Goal: Task Accomplishment & Management: Use online tool/utility

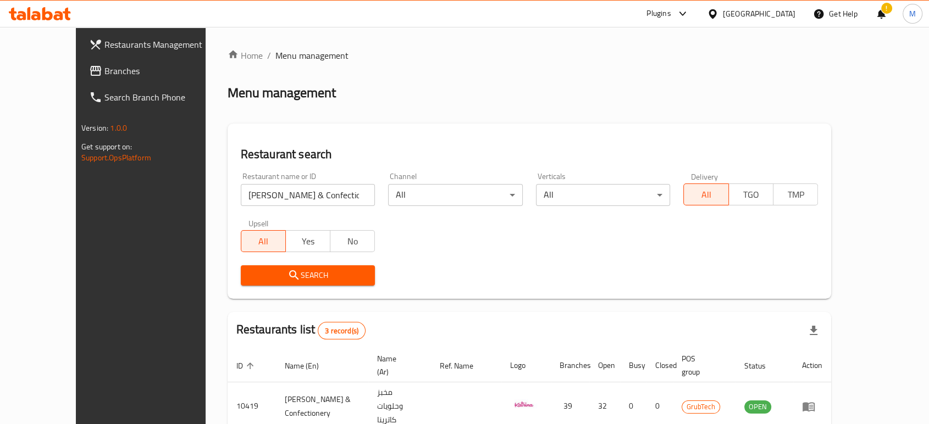
click at [317, 199] on input "Katrina Sweets & Confection" at bounding box center [308, 195] width 135 height 22
paste input "702119"
type input "702119"
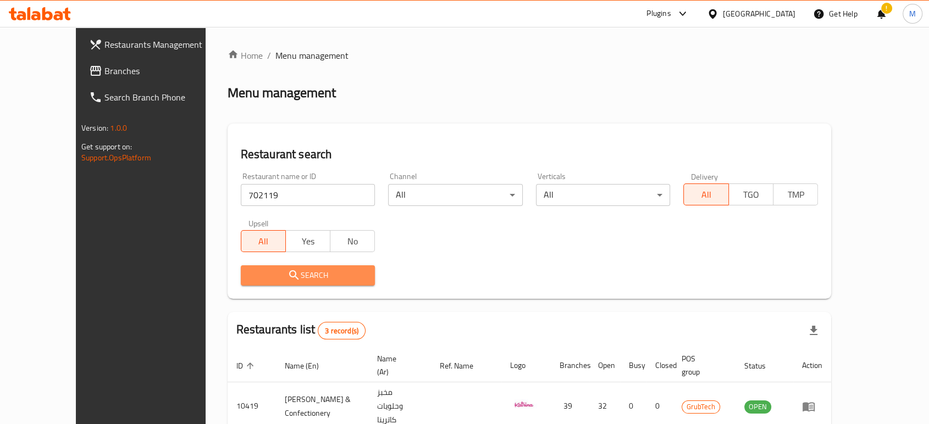
click at [287, 281] on icon "submit" at bounding box center [293, 275] width 13 height 13
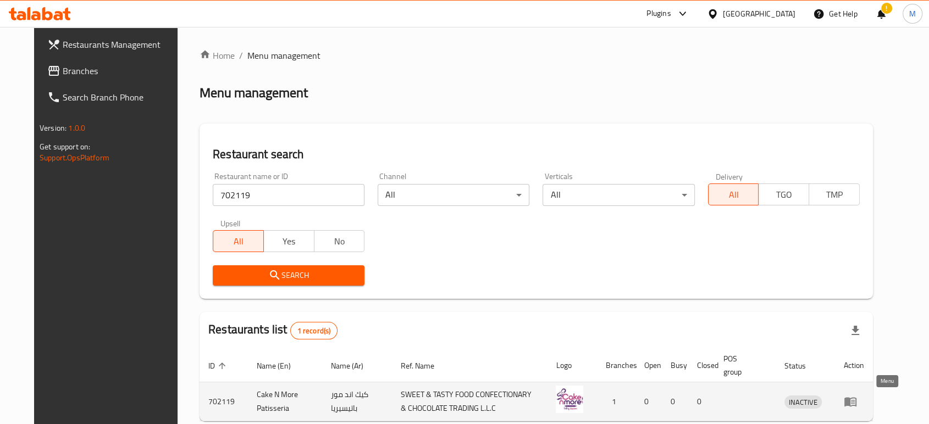
click at [855, 403] on icon "enhanced table" at bounding box center [853, 402] width 4 height 4
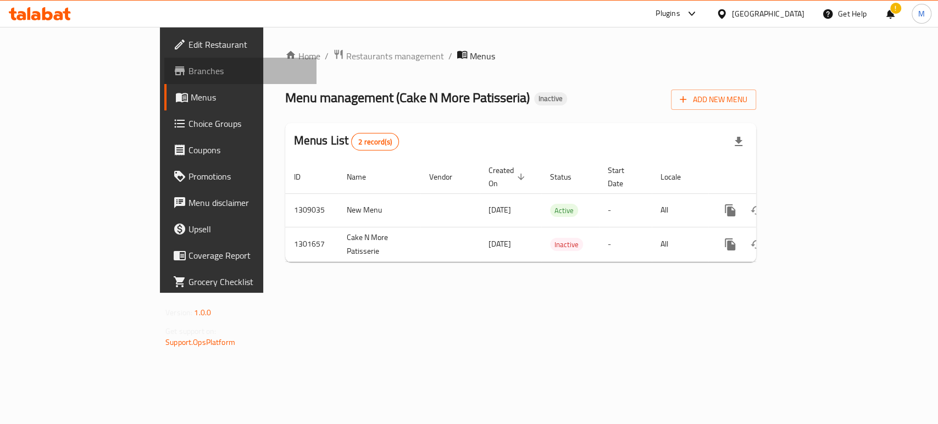
click at [189, 72] on span "Branches" at bounding box center [248, 70] width 119 height 13
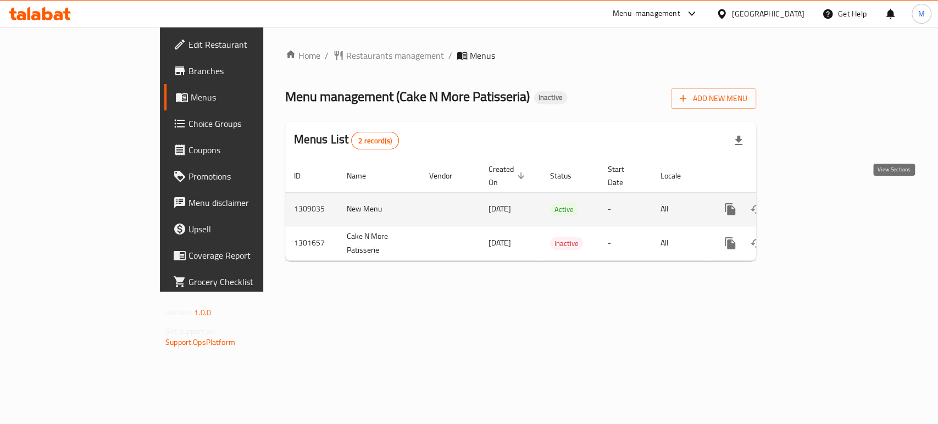
click at [815, 204] on icon "enhanced table" at bounding box center [810, 209] width 10 height 10
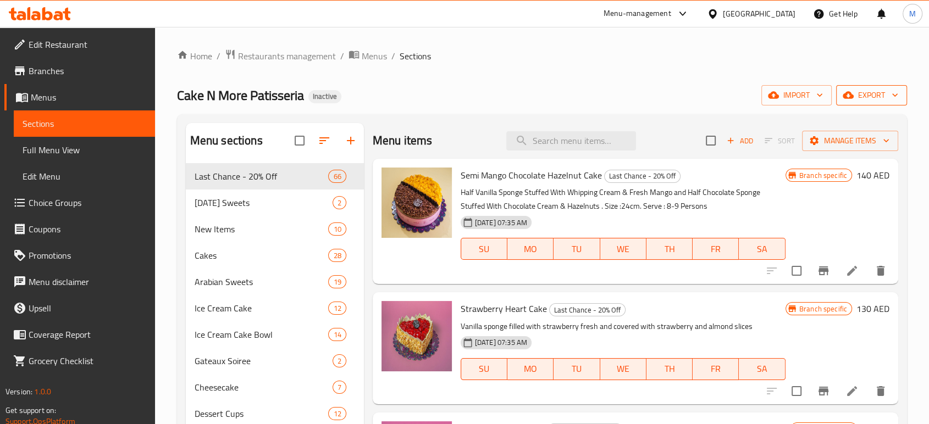
click at [866, 91] on span "export" at bounding box center [871, 96] width 53 height 14
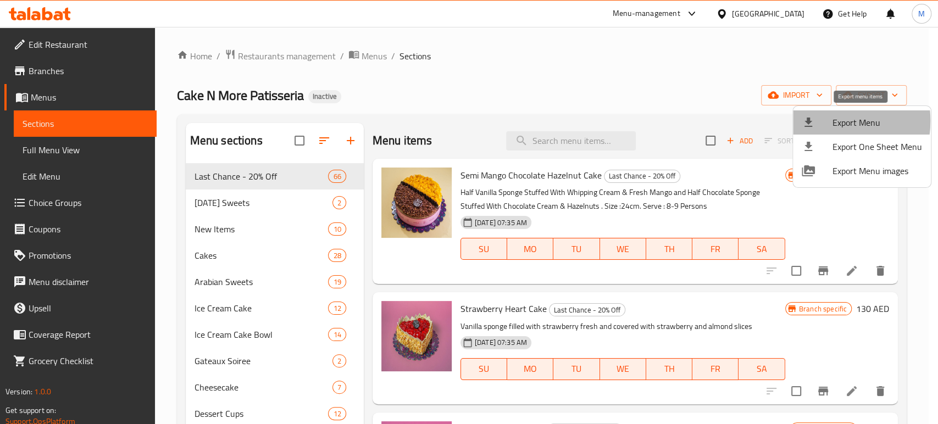
click at [822, 121] on div at bounding box center [817, 122] width 31 height 13
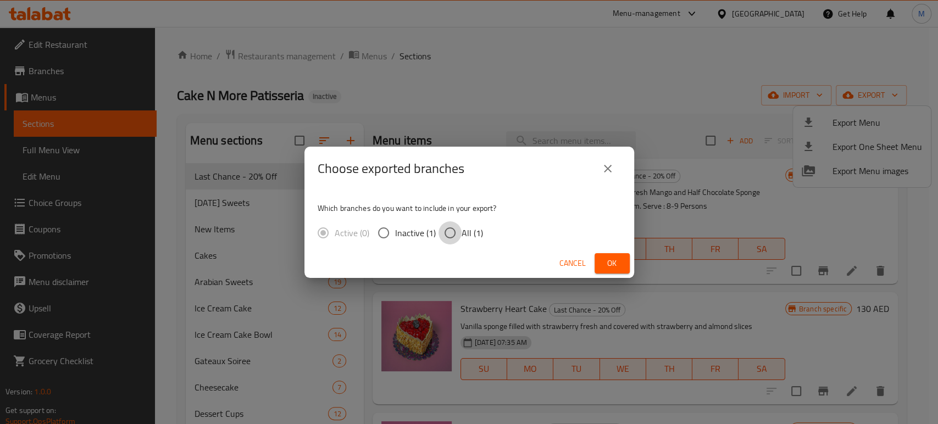
click at [450, 231] on input "All (1)" at bounding box center [450, 233] width 23 height 23
radio input "true"
click at [607, 262] on span "Ok" at bounding box center [613, 264] width 18 height 14
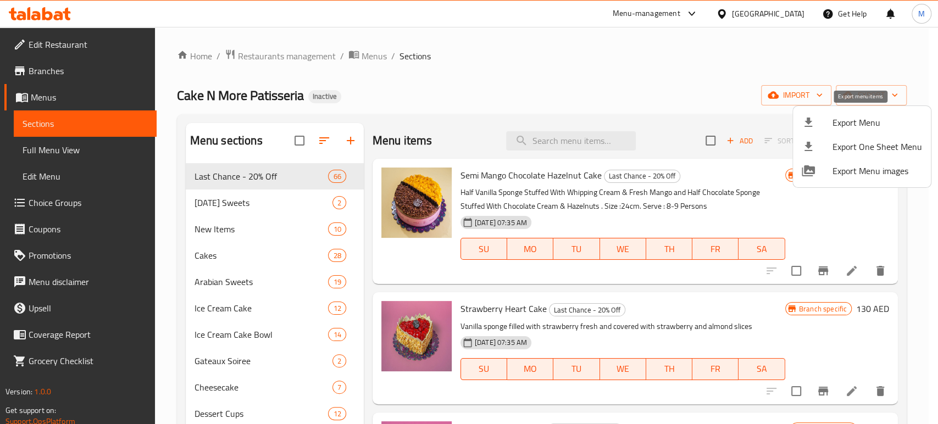
click at [858, 120] on span "Export Menu" at bounding box center [878, 122] width 90 height 13
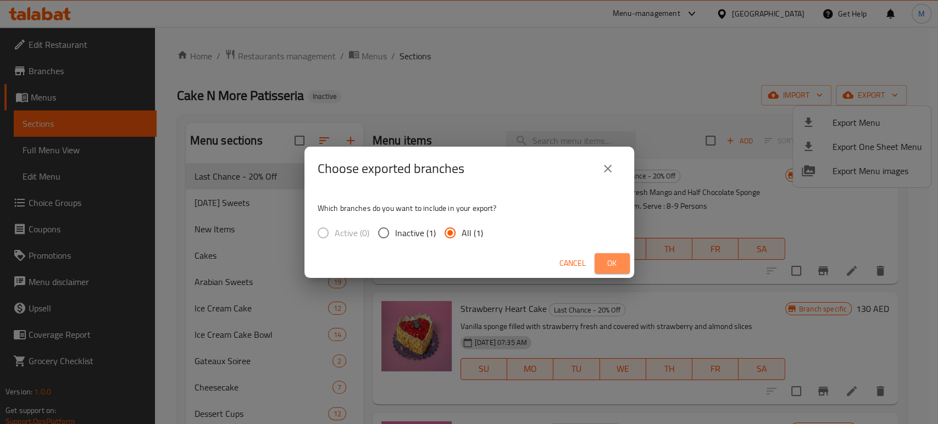
click at [611, 263] on span "Ok" at bounding box center [613, 264] width 18 height 14
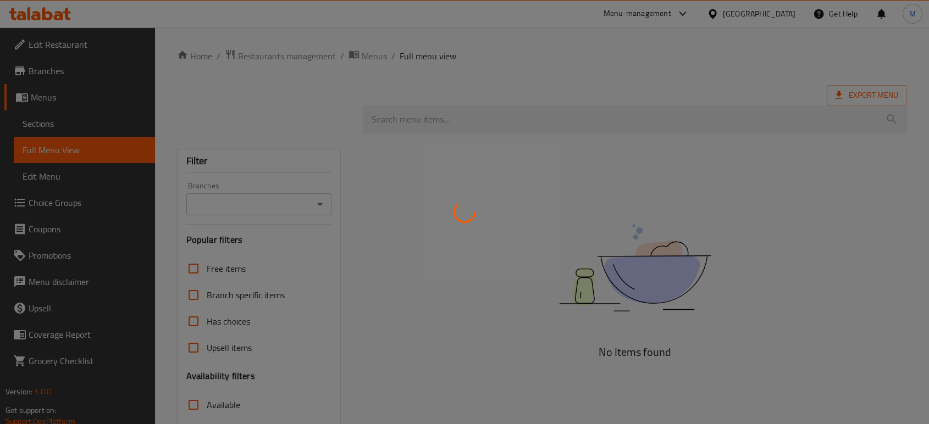
click at [782, 10] on div at bounding box center [464, 212] width 929 height 424
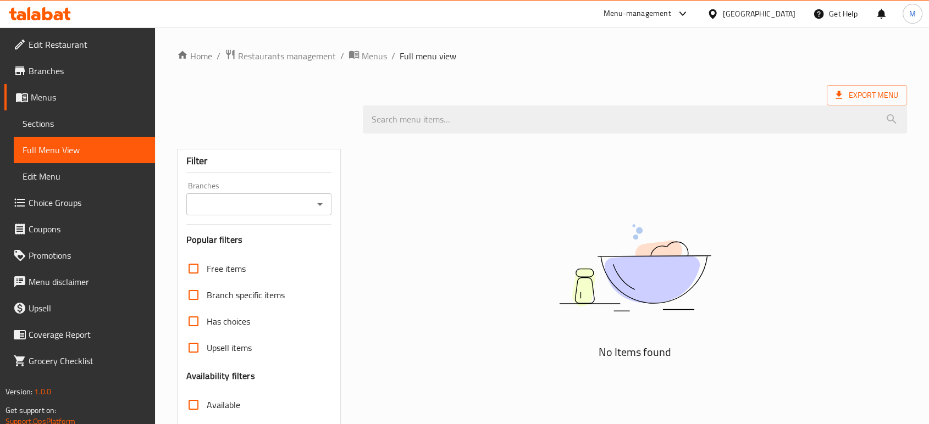
click at [778, 17] on div "Kuwait" at bounding box center [759, 14] width 73 height 12
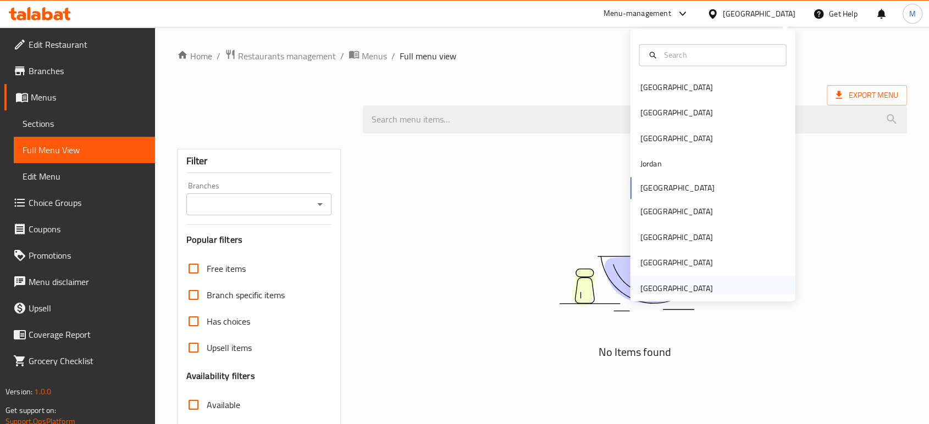
click at [668, 289] on div "[GEOGRAPHIC_DATA]" at bounding box center [676, 288] width 73 height 12
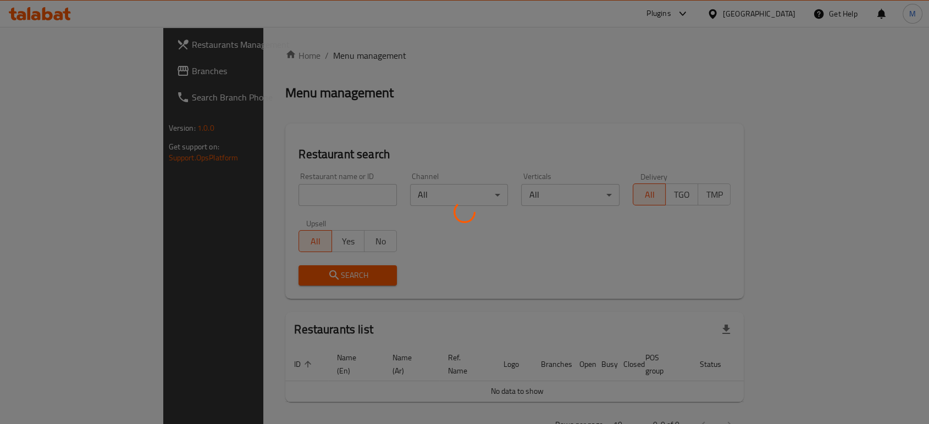
click at [295, 197] on div at bounding box center [464, 212] width 929 height 424
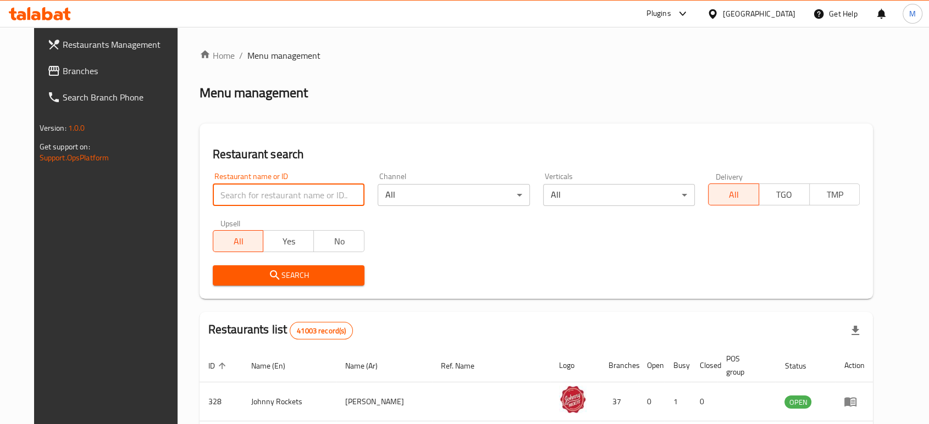
click at [274, 202] on input "search" at bounding box center [289, 195] width 152 height 22
paste input "625432"
type input "625432"
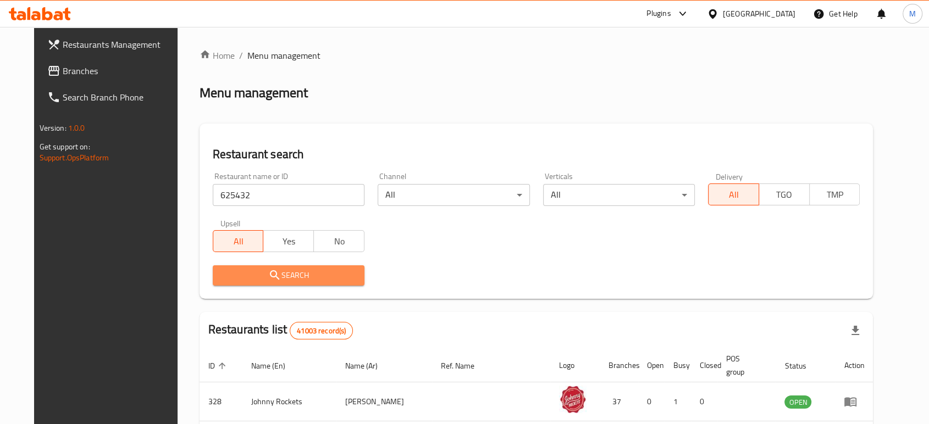
click at [273, 275] on span "Search" at bounding box center [289, 276] width 134 height 14
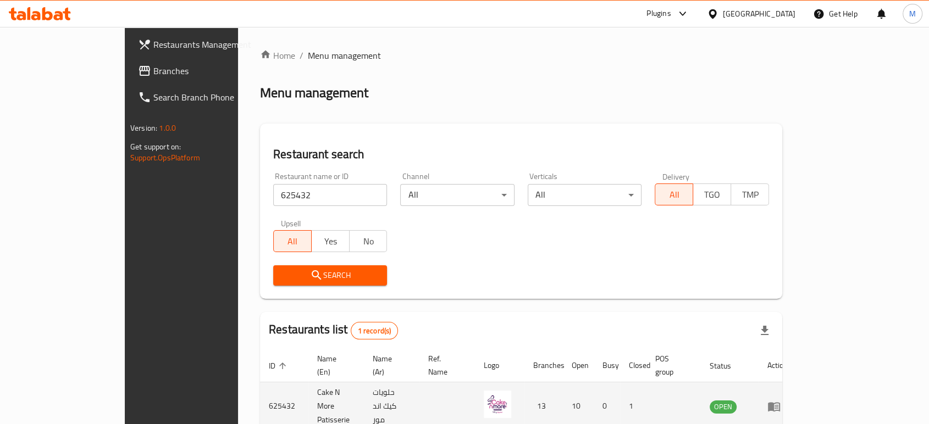
click at [797, 396] on td "enhanced table" at bounding box center [778, 407] width 38 height 48
click at [780, 402] on icon "enhanced table" at bounding box center [774, 406] width 12 height 9
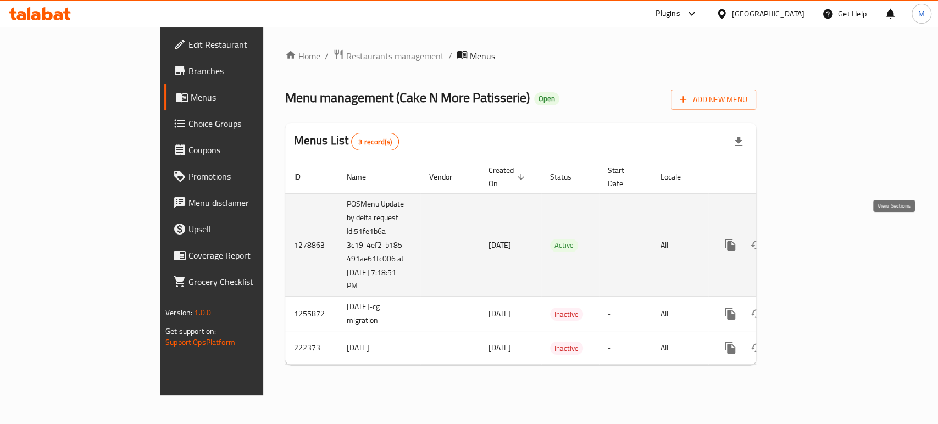
click at [815, 240] on icon "enhanced table" at bounding box center [810, 245] width 10 height 10
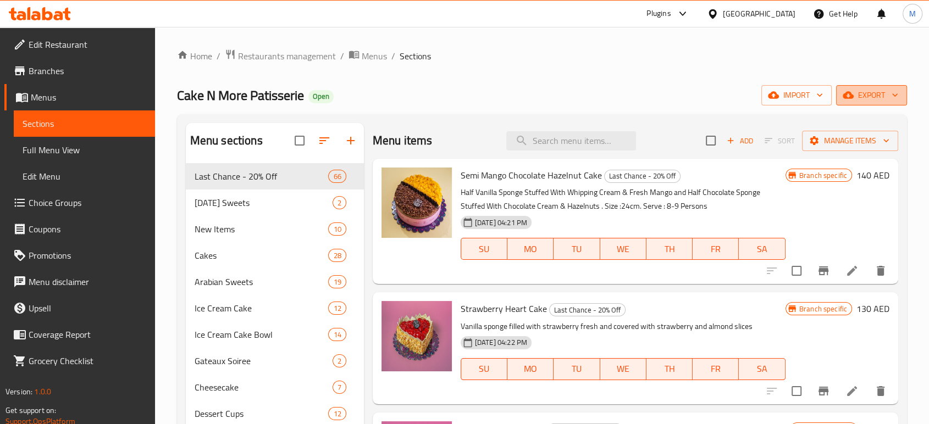
click at [868, 93] on span "export" at bounding box center [871, 96] width 53 height 14
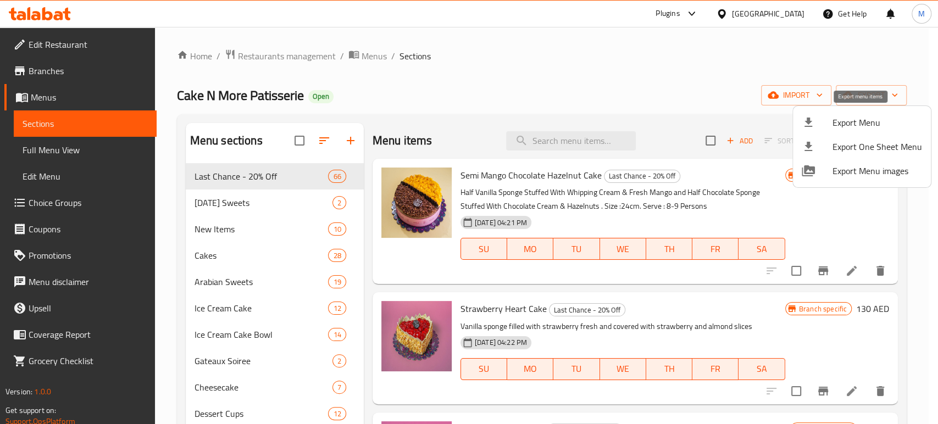
click at [854, 125] on span "Export Menu" at bounding box center [878, 122] width 90 height 13
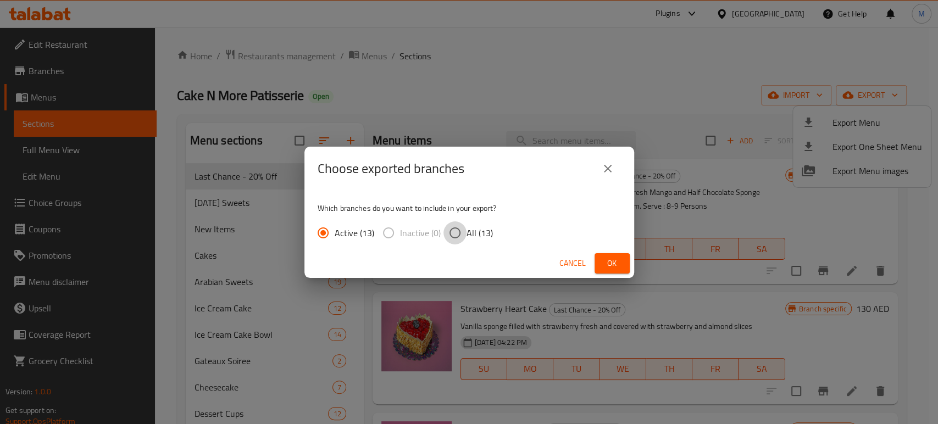
click at [450, 233] on input "All (13)" at bounding box center [455, 233] width 23 height 23
radio input "true"
click at [616, 271] on button "Ok" at bounding box center [612, 263] width 35 height 20
